Goal: Information Seeking & Learning: Learn about a topic

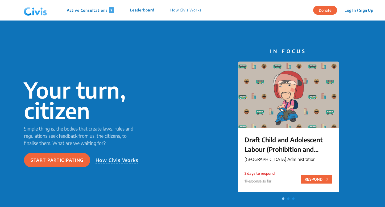
click at [100, 11] on p "Active Consultations 7" at bounding box center [90, 10] width 47 height 6
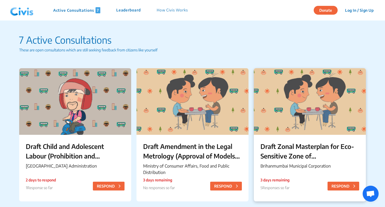
click at [304, 97] on div at bounding box center [310, 101] width 112 height 67
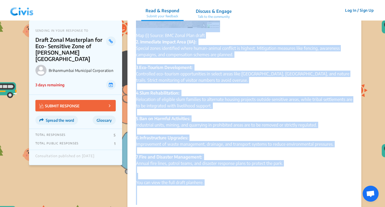
scroll to position [381, 0]
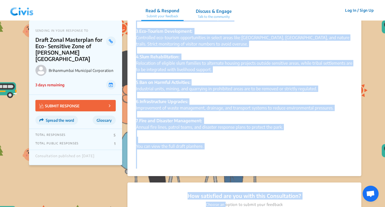
drag, startPoint x: 136, startPoint y: 38, endPoint x: 208, endPoint y: 137, distance: 122.7
copy div "Loremip × Dolorsi Ame Consectetura Elitseddo Eiusmodtemp (INC) utl etdolore mag…"
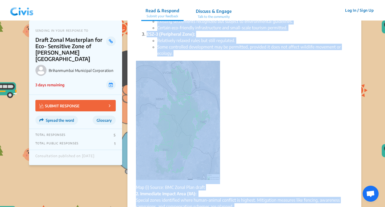
scroll to position [0, 0]
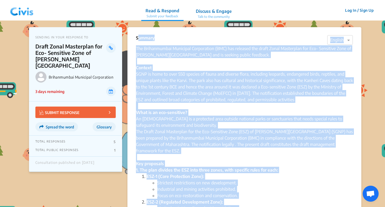
click at [19, 8] on img at bounding box center [22, 10] width 28 height 16
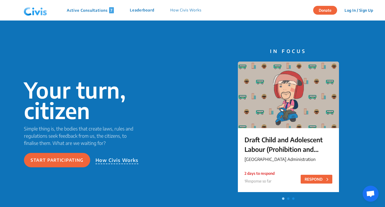
click at [96, 11] on p "Active Consultations 7" at bounding box center [90, 10] width 47 height 6
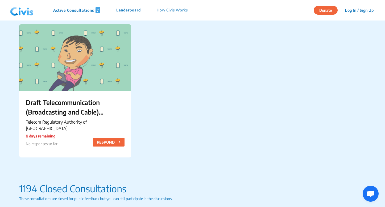
scroll to position [332, 0]
